Goal: Information Seeking & Learning: Learn about a topic

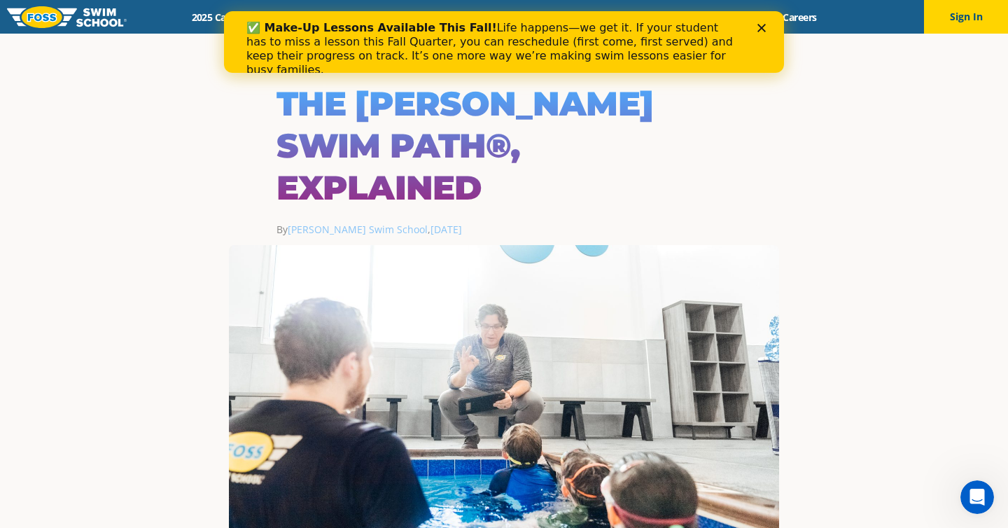
click at [768, 23] on div "✅ Make-Up Lessons Available This Fall! Life happens—we get it. If your student …" at bounding box center [504, 49] width 560 height 64
click at [758, 27] on icon "Close" at bounding box center [761, 28] width 8 height 8
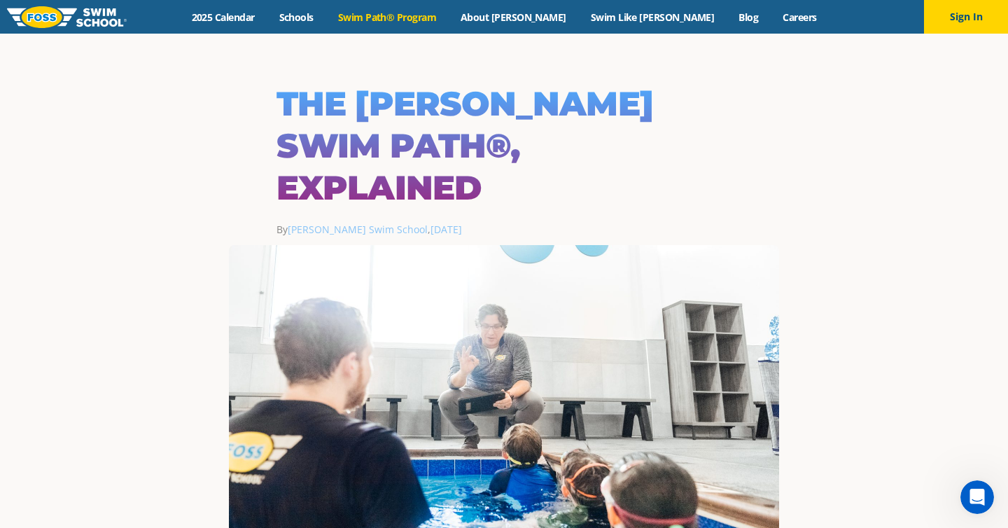
click at [448, 15] on link "Swim Path® Program" at bounding box center [386, 16] width 122 height 13
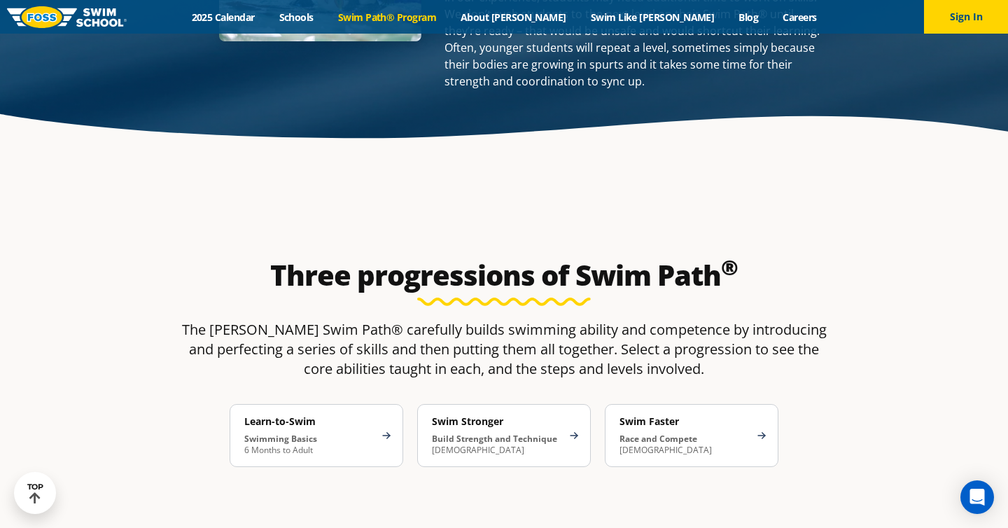
scroll to position [2031, 0]
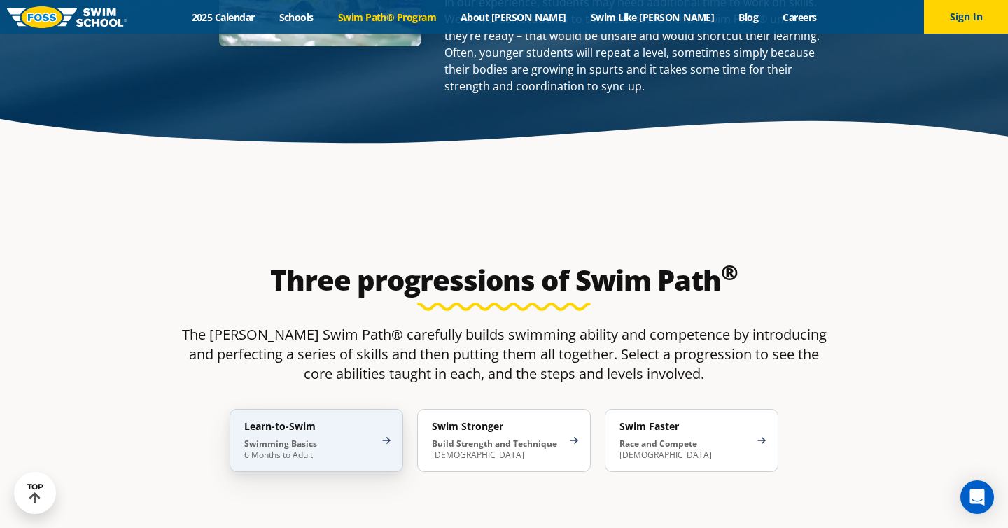
click at [351, 409] on div "Learn-to-Swim Swimming Basics 6 Months to Adult" at bounding box center [317, 440] width 174 height 63
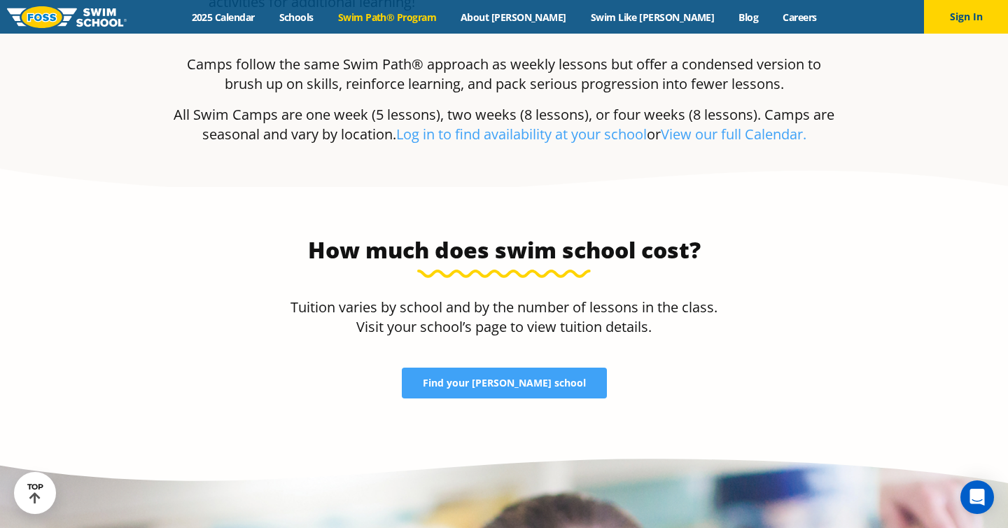
scroll to position [4015, 0]
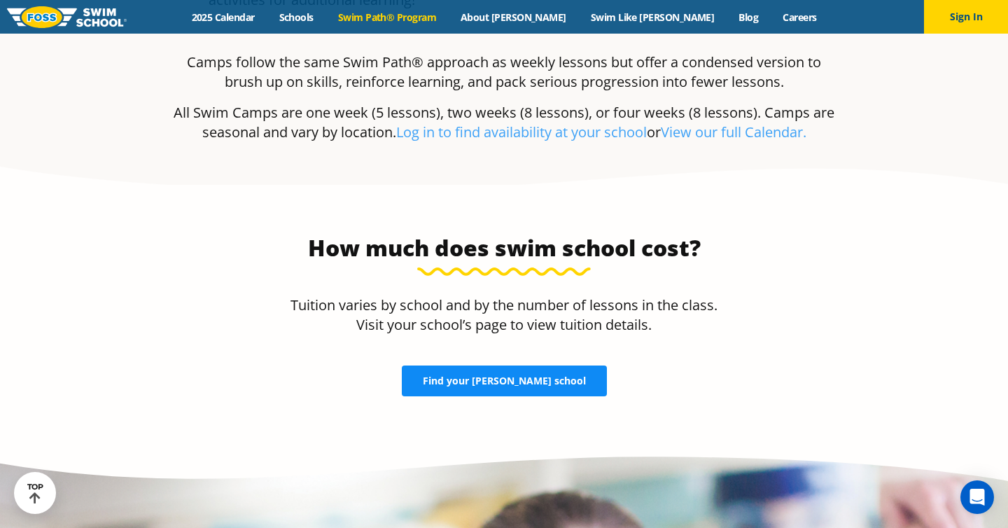
click at [522, 376] on span "Find your FOSS school" at bounding box center [504, 381] width 163 height 10
